Goal: Task Accomplishment & Management: Manage account settings

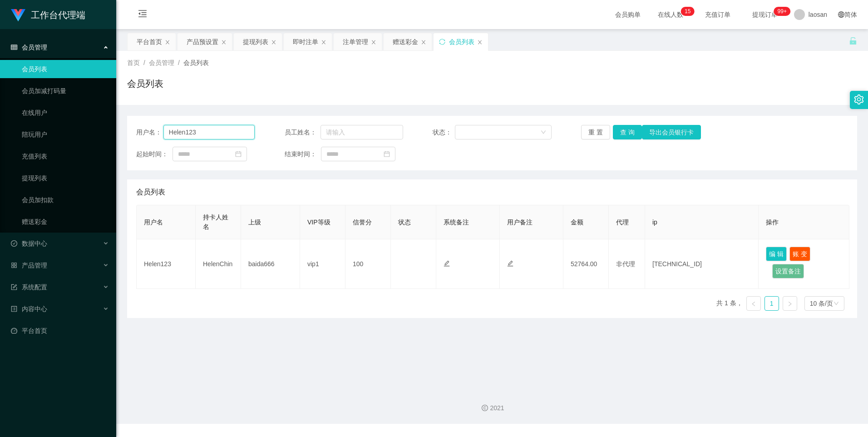
click at [234, 133] on input "Helen123" at bounding box center [209, 132] width 92 height 15
drag, startPoint x: 396, startPoint y: 43, endPoint x: 352, endPoint y: 64, distance: 48.9
click at [396, 43] on div "赠送彩金" at bounding box center [405, 41] width 25 height 17
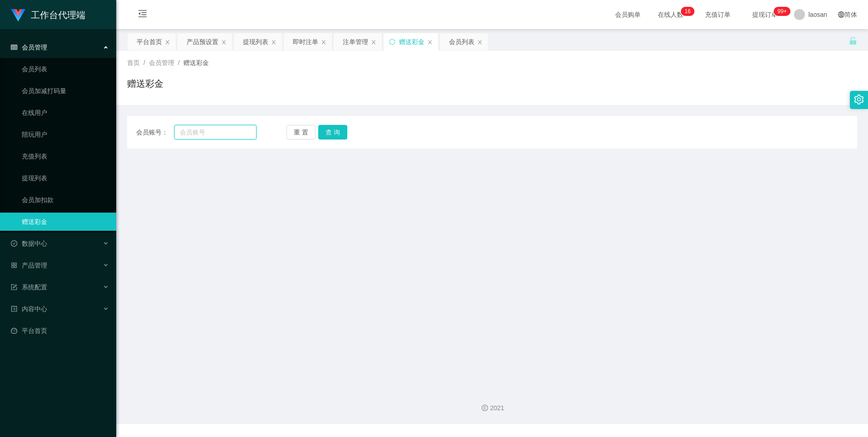
drag, startPoint x: 185, startPoint y: 133, endPoint x: 206, endPoint y: 133, distance: 21.3
click at [185, 133] on input "text" at bounding box center [215, 132] width 82 height 15
paste input "Helen123"
type input "Helen123"
click at [343, 132] on button "查 询" at bounding box center [332, 132] width 29 height 15
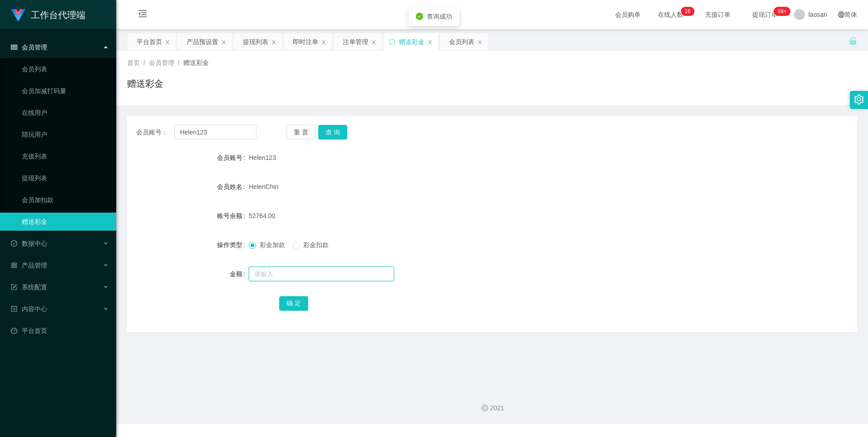
click at [311, 270] on input "text" at bounding box center [321, 273] width 145 height 15
type input "5000"
click at [296, 302] on button "确 定" at bounding box center [293, 303] width 29 height 15
click at [552, 198] on form "会员账号 Helen123 会员姓名 [PERSON_NAME] 账号余额 57764.00 操作类型 彩金加款 彩金扣款 金额 确 定" at bounding box center [492, 229] width 730 height 163
click at [290, 276] on input "text" at bounding box center [321, 273] width 145 height 15
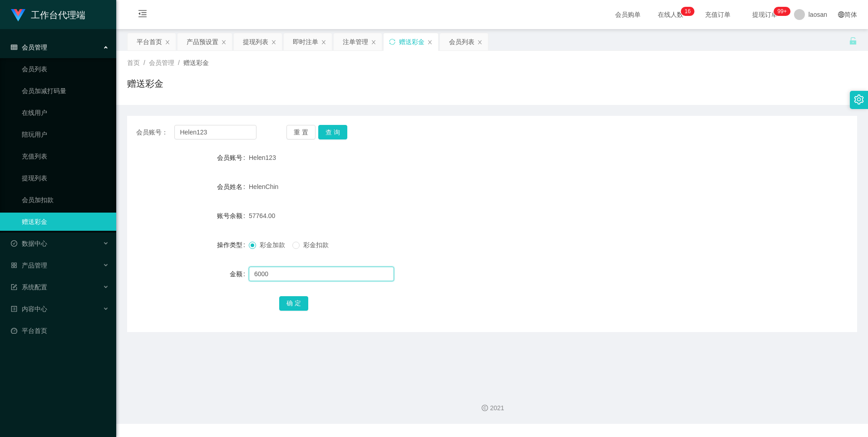
type input "6000"
click at [288, 295] on div "确 定" at bounding box center [492, 303] width 426 height 18
click at [296, 306] on button "确 定" at bounding box center [293, 303] width 29 height 15
click at [530, 244] on div "彩金加款 彩金扣款" at bounding box center [462, 245] width 426 height 18
click at [338, 128] on button "查 询" at bounding box center [332, 132] width 29 height 15
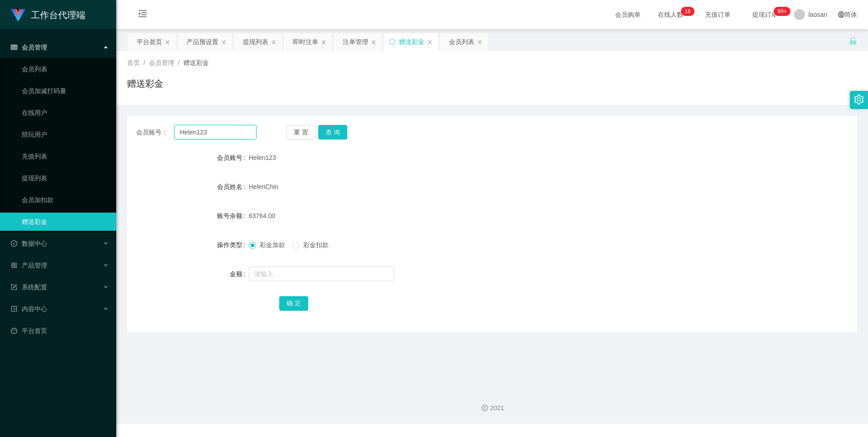
drag, startPoint x: 217, startPoint y: 130, endPoint x: 139, endPoint y: 129, distance: 77.6
click at [139, 129] on div "会员账号： Helen123" at bounding box center [196, 132] width 120 height 15
click at [468, 162] on div "Helen123" at bounding box center [462, 157] width 426 height 18
click at [360, 44] on div "注单管理" at bounding box center [355, 41] width 25 height 17
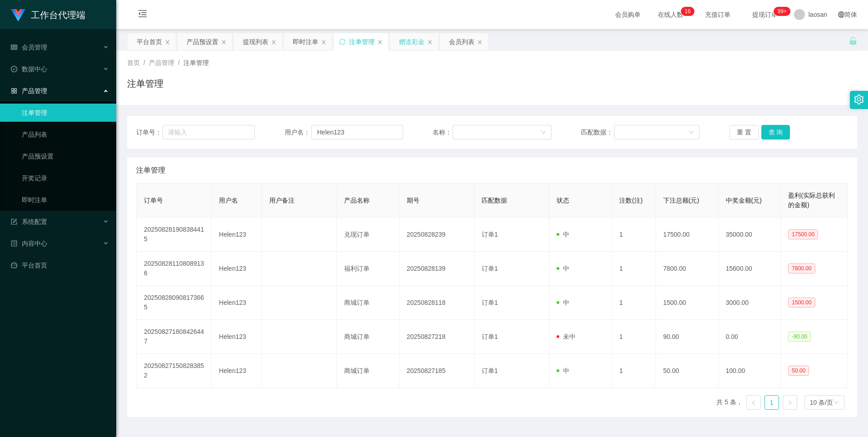
click at [404, 40] on div "赠送彩金" at bounding box center [411, 41] width 25 height 17
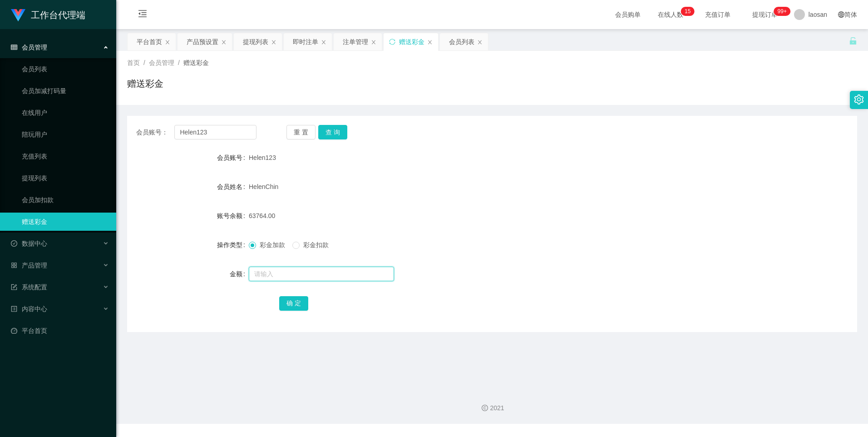
click at [271, 274] on input "text" at bounding box center [321, 273] width 145 height 15
type input "9000"
click at [293, 310] on button "确 定" at bounding box center [293, 303] width 29 height 15
click at [588, 180] on div "HelenChin" at bounding box center [462, 186] width 426 height 18
